Goal: Information Seeking & Learning: Find specific fact

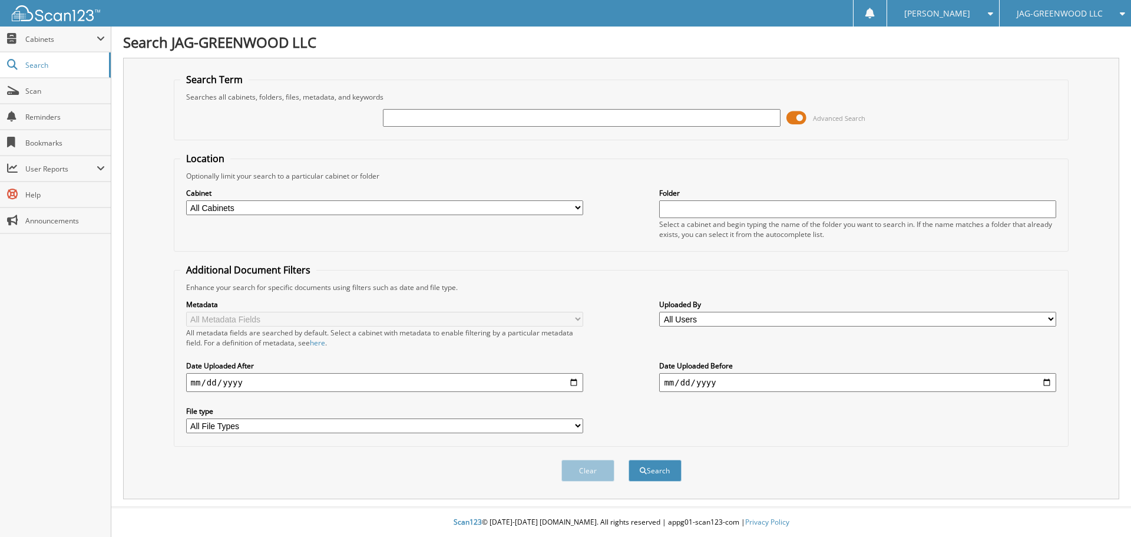
click at [489, 122] on input "text" at bounding box center [581, 118] width 397 height 18
type input "31492"
click at [629, 460] on button "Search" at bounding box center [655, 471] width 53 height 22
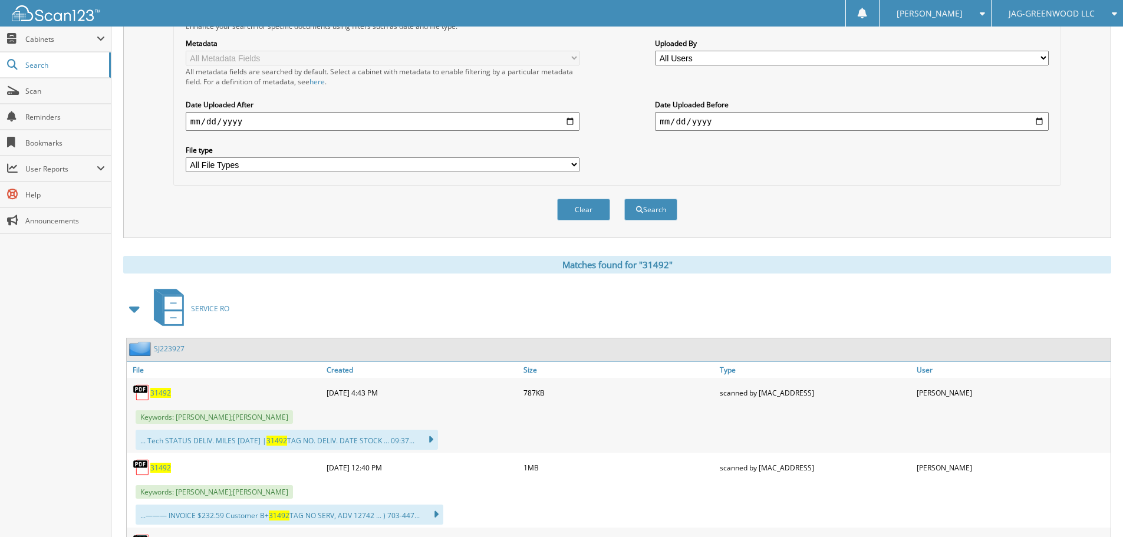
scroll to position [412, 0]
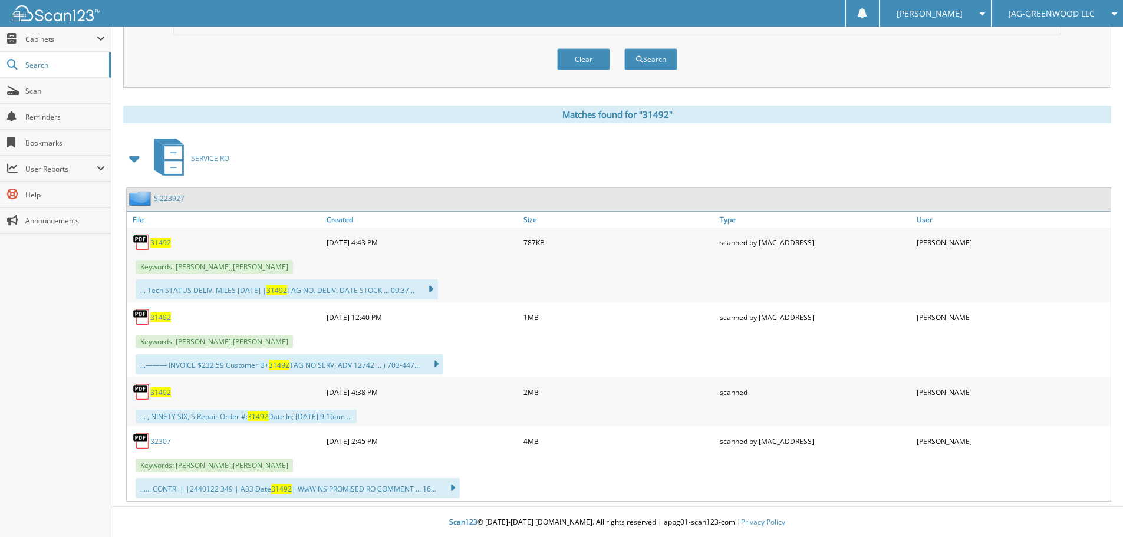
click at [157, 245] on span "31492" at bounding box center [160, 242] width 21 height 10
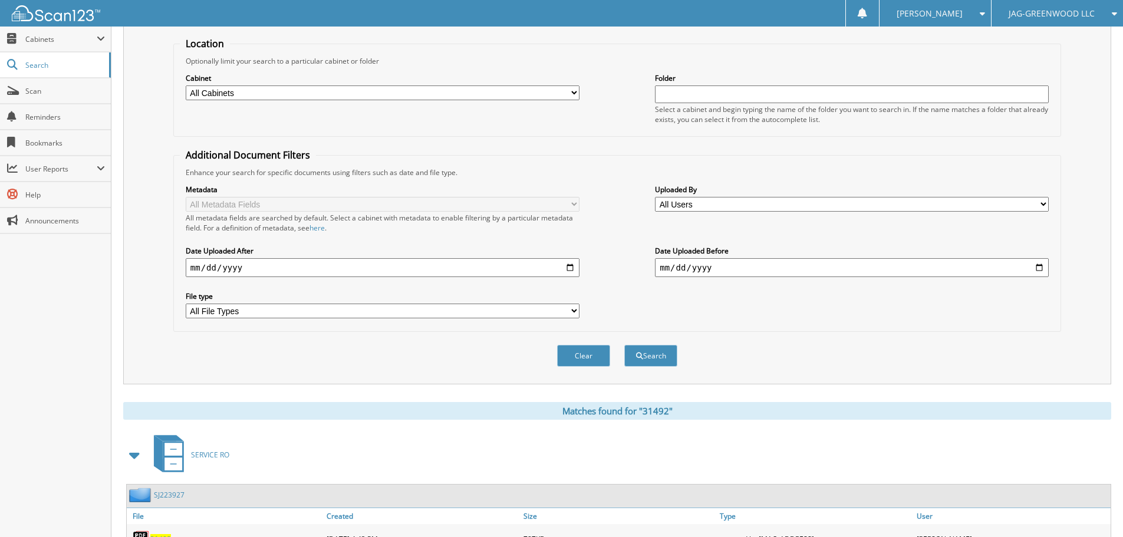
scroll to position [0, 0]
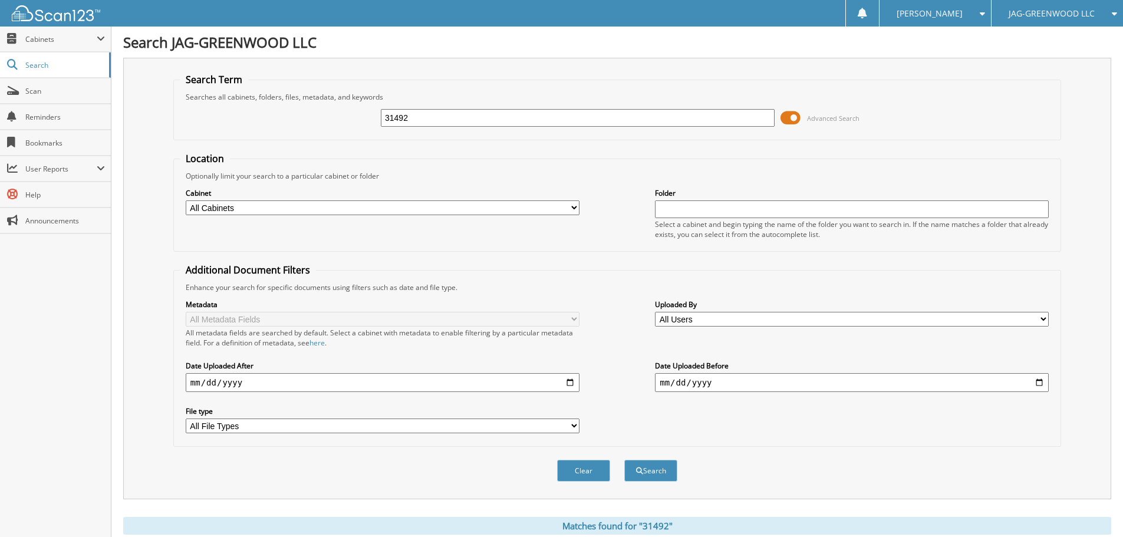
click at [415, 117] on input "31492" at bounding box center [578, 118] width 394 height 18
type input "32307"
click at [624, 460] on button "Search" at bounding box center [650, 471] width 53 height 22
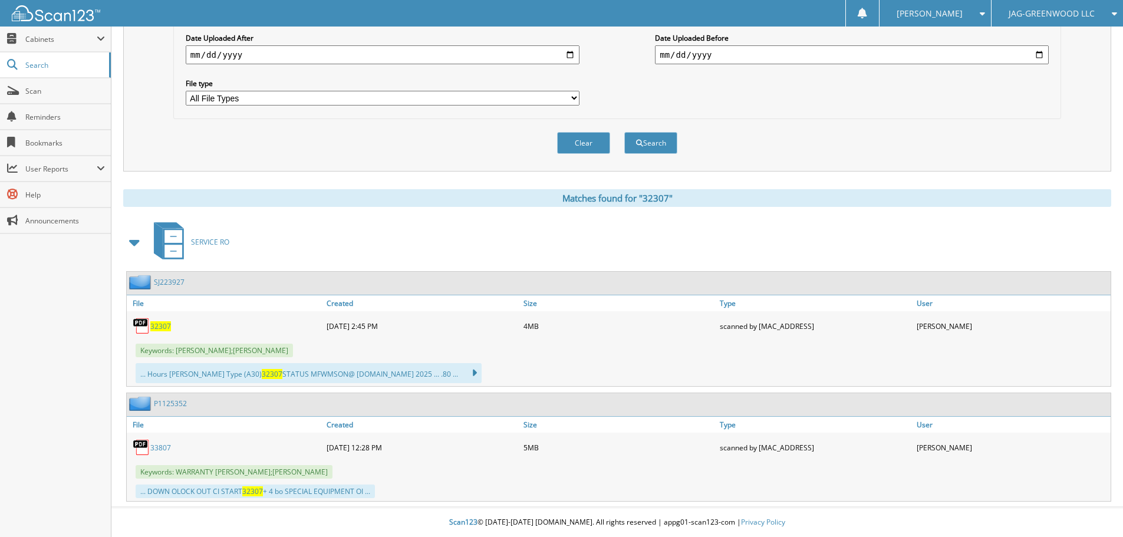
click at [167, 326] on span "32307" at bounding box center [160, 326] width 21 height 10
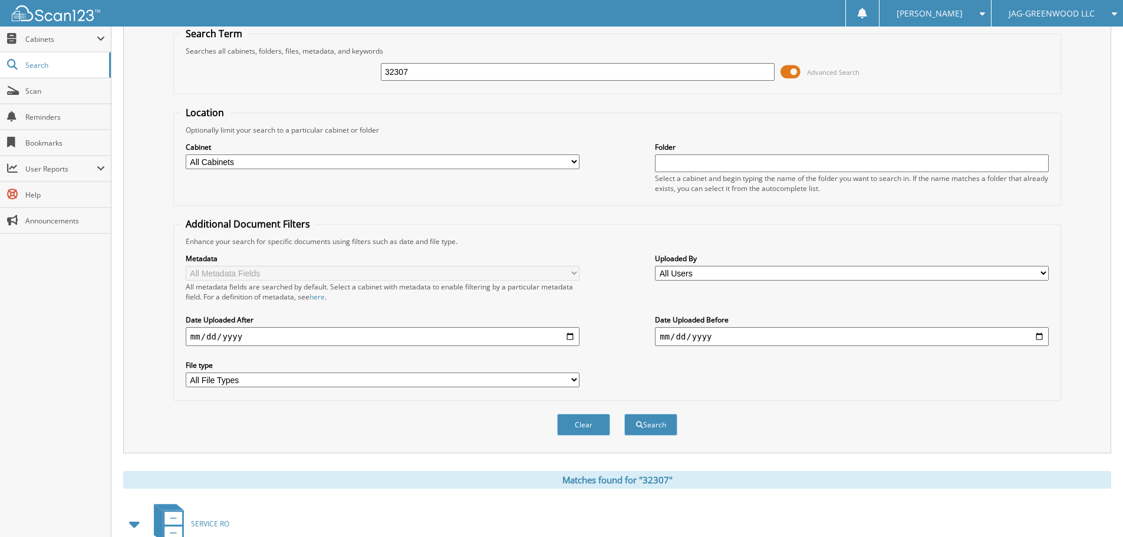
scroll to position [0, 0]
